Goal: Navigation & Orientation: Find specific page/section

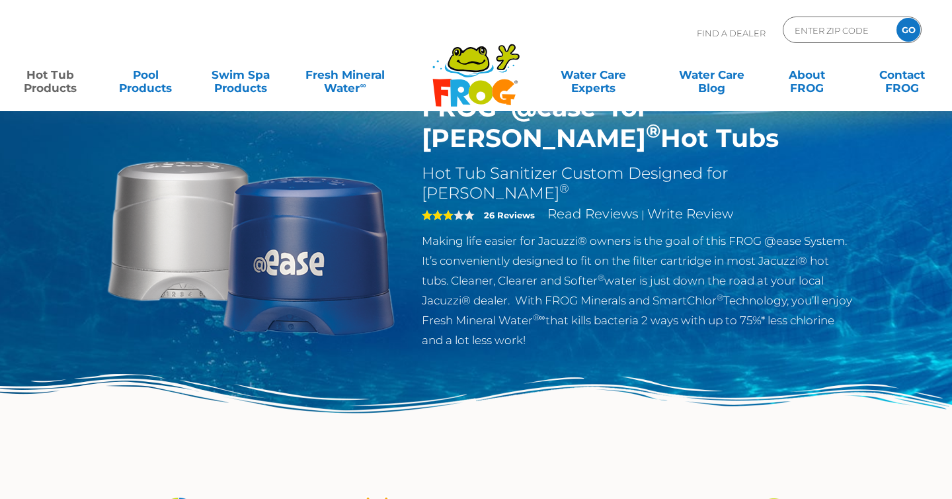
scroll to position [149, 0]
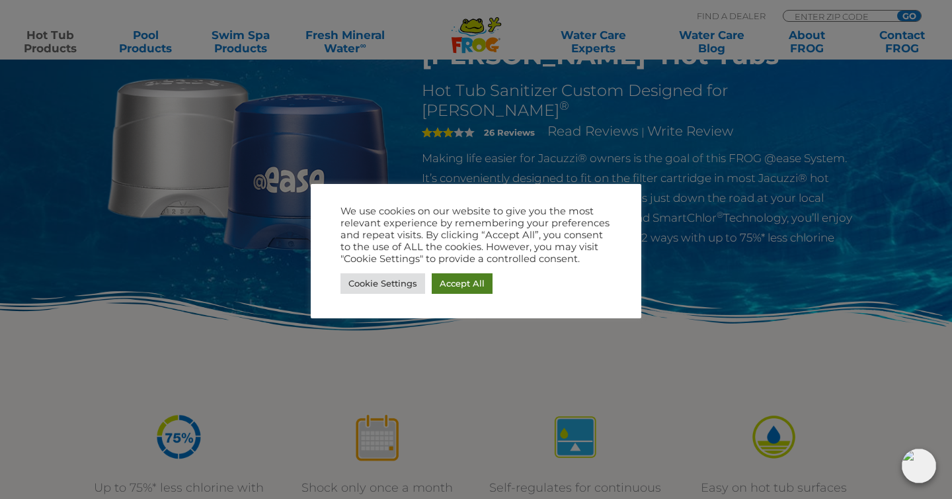
click at [450, 280] on link "Accept All" at bounding box center [462, 283] width 61 height 21
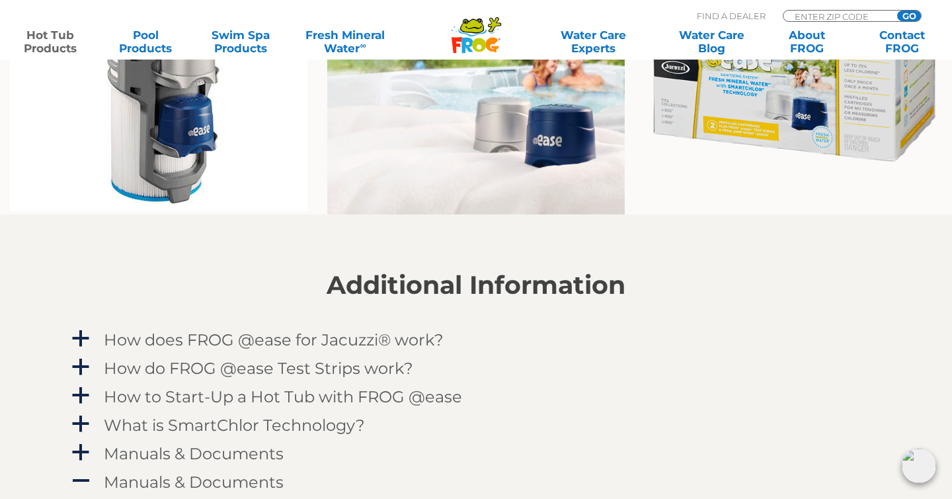
scroll to position [899, 0]
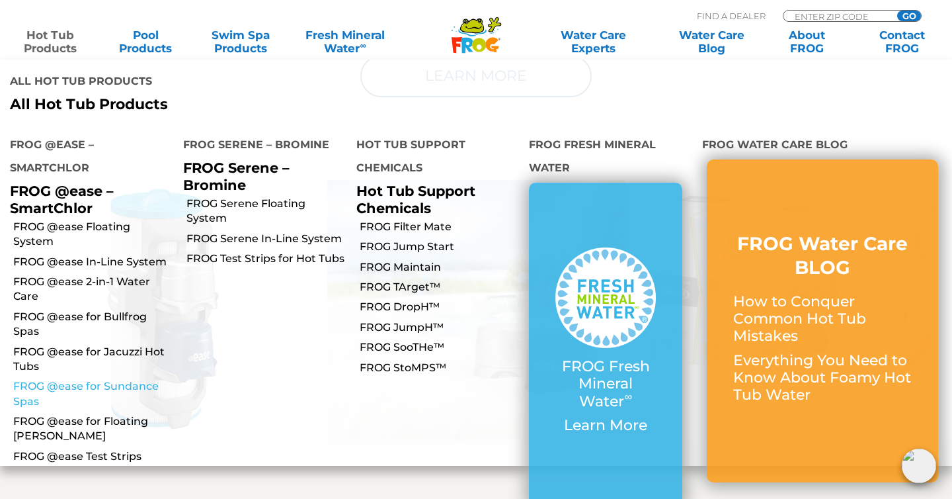
click at [71, 379] on link "FROG @ease for Sundance Spas" at bounding box center [93, 394] width 160 height 30
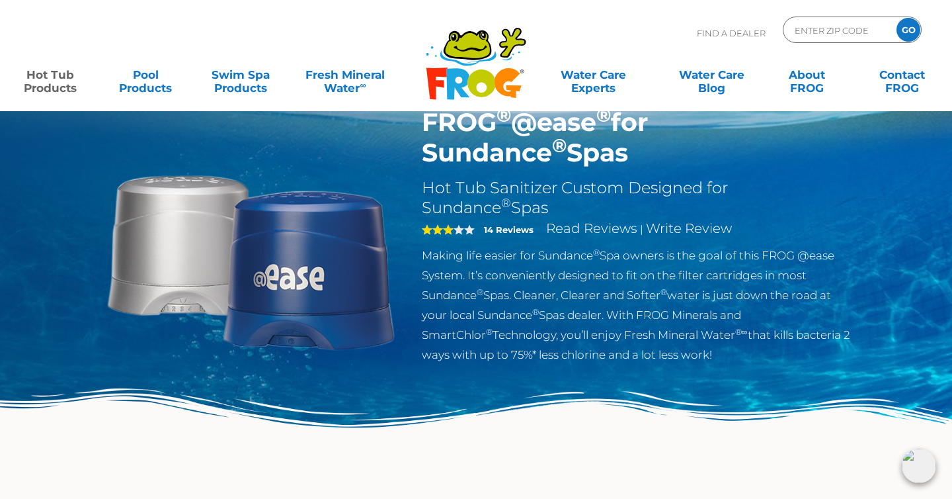
scroll to position [56, 0]
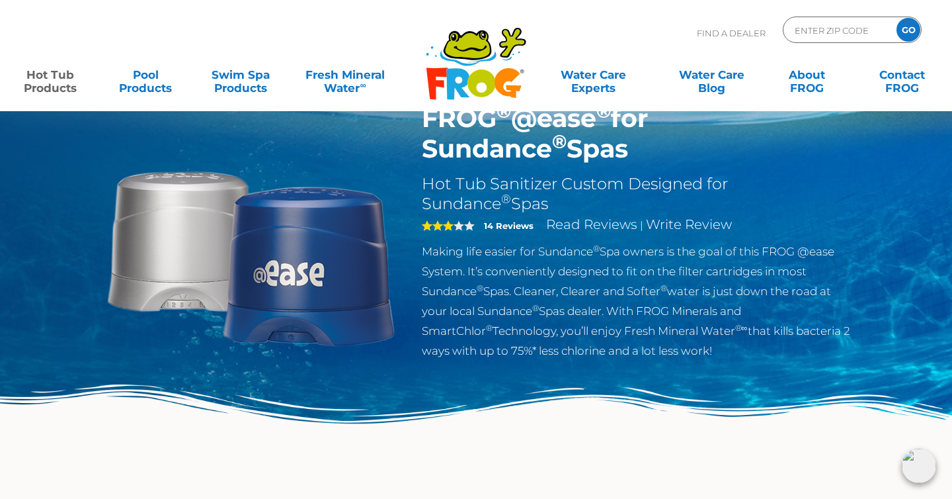
click at [309, 310] on img at bounding box center [250, 254] width 303 height 303
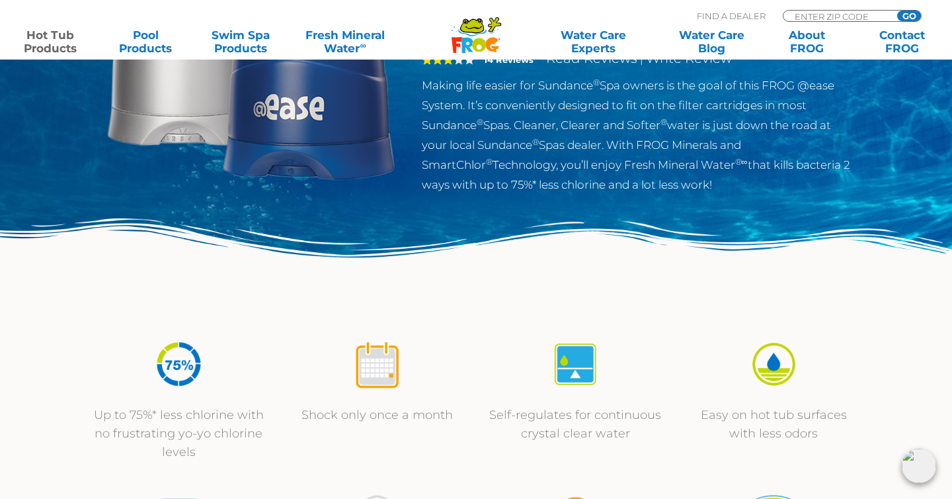
scroll to position [0, 0]
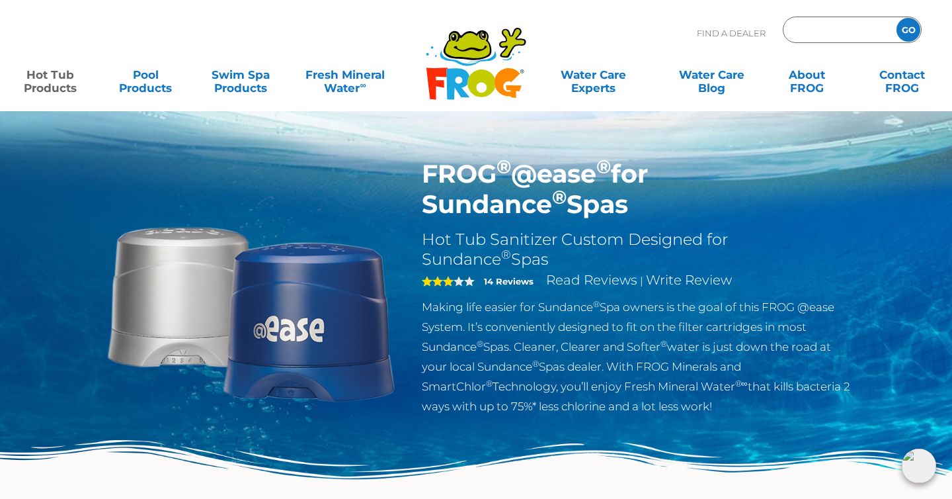
click at [848, 27] on input "Zip Code Form" at bounding box center [838, 30] width 89 height 19
type input "99709"
click at [897, 18] on input "GO" at bounding box center [909, 30] width 24 height 24
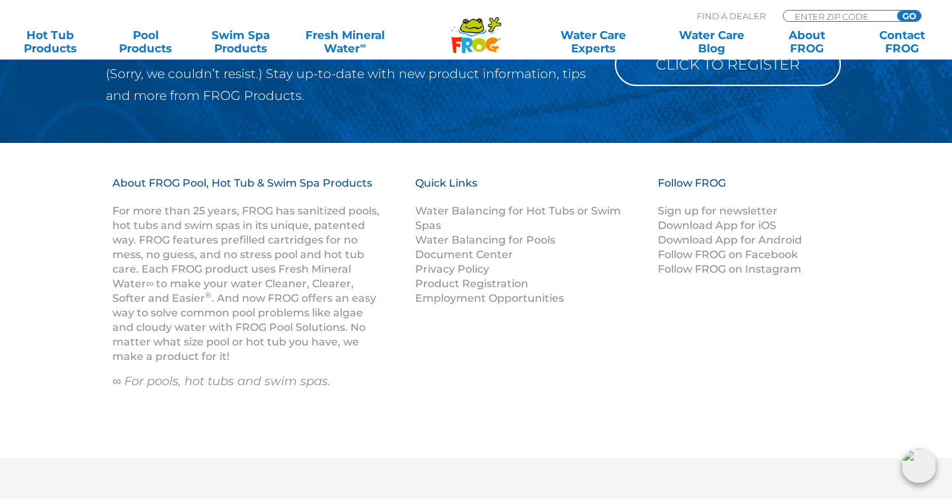
scroll to position [1098, 0]
